Goal: Find specific page/section: Find specific page/section

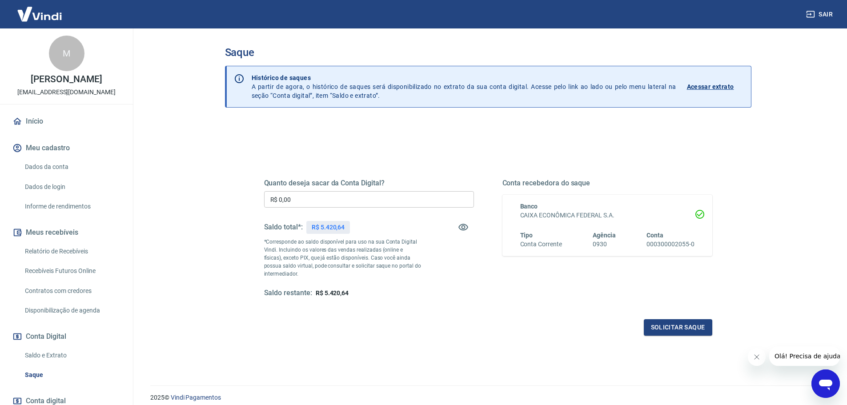
click at [71, 251] on link "Relatório de Recebíveis" at bounding box center [71, 251] width 101 height 18
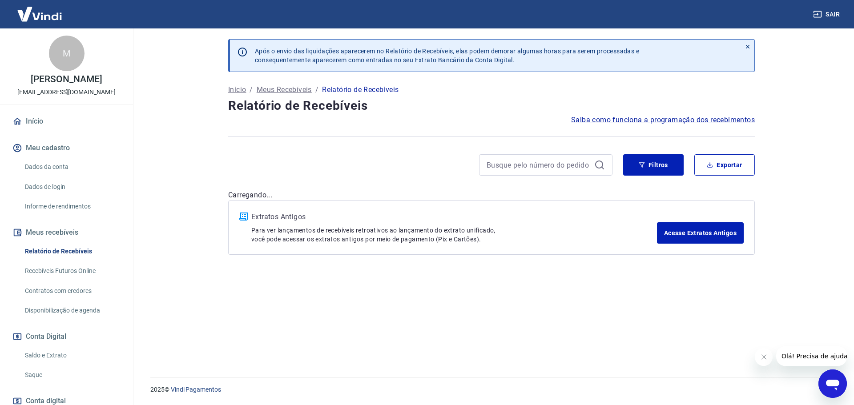
click at [72, 270] on link "Recebíveis Futuros Online" at bounding box center [71, 271] width 101 height 18
